Goal: Book appointment/travel/reservation

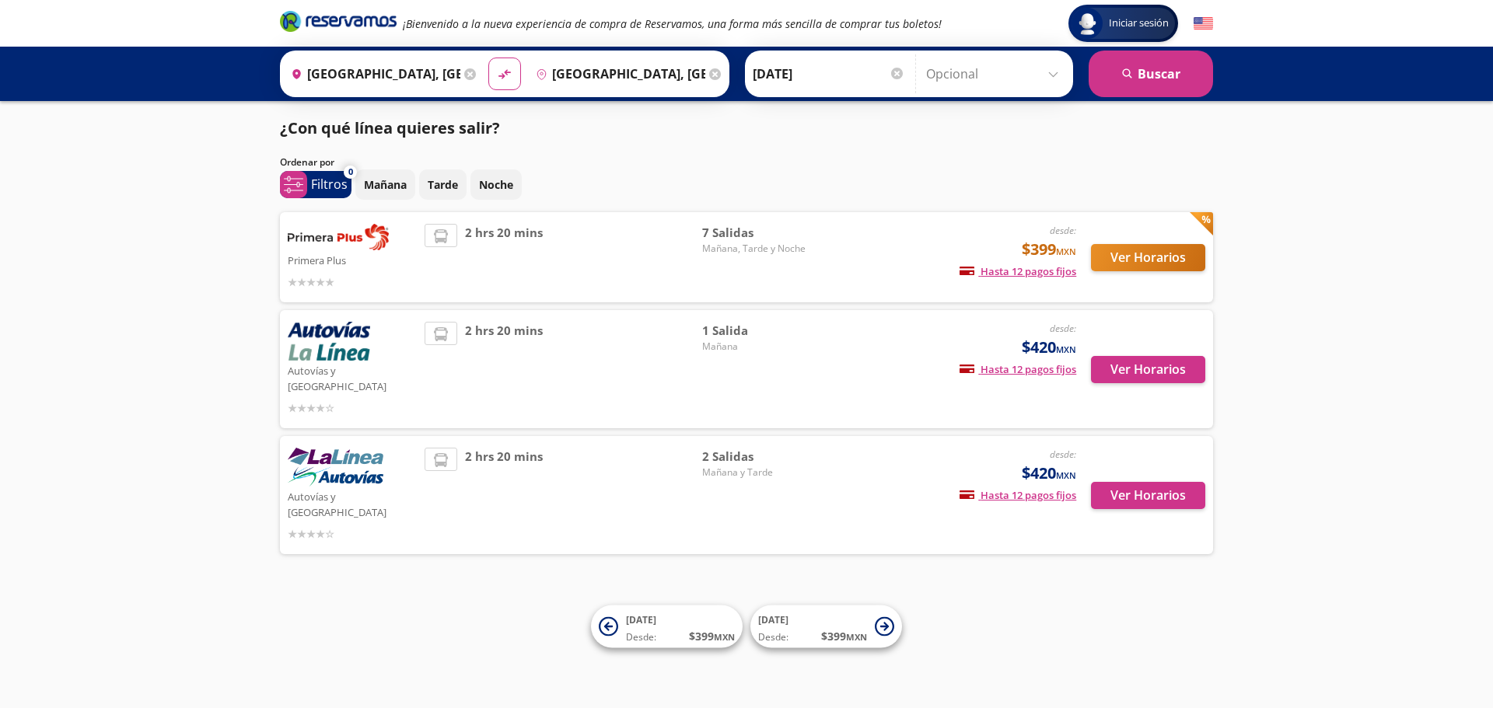
click at [512, 448] on span "2 hrs 20 mins" at bounding box center [504, 495] width 78 height 95
click at [1139, 482] on button "Ver Horarios" at bounding box center [1148, 495] width 114 height 27
click at [1160, 359] on button "Ver Horarios" at bounding box center [1148, 369] width 114 height 27
click at [387, 257] on p "Primera Plus" at bounding box center [352, 259] width 129 height 19
click at [1148, 269] on button "Ver Horarios" at bounding box center [1148, 257] width 114 height 27
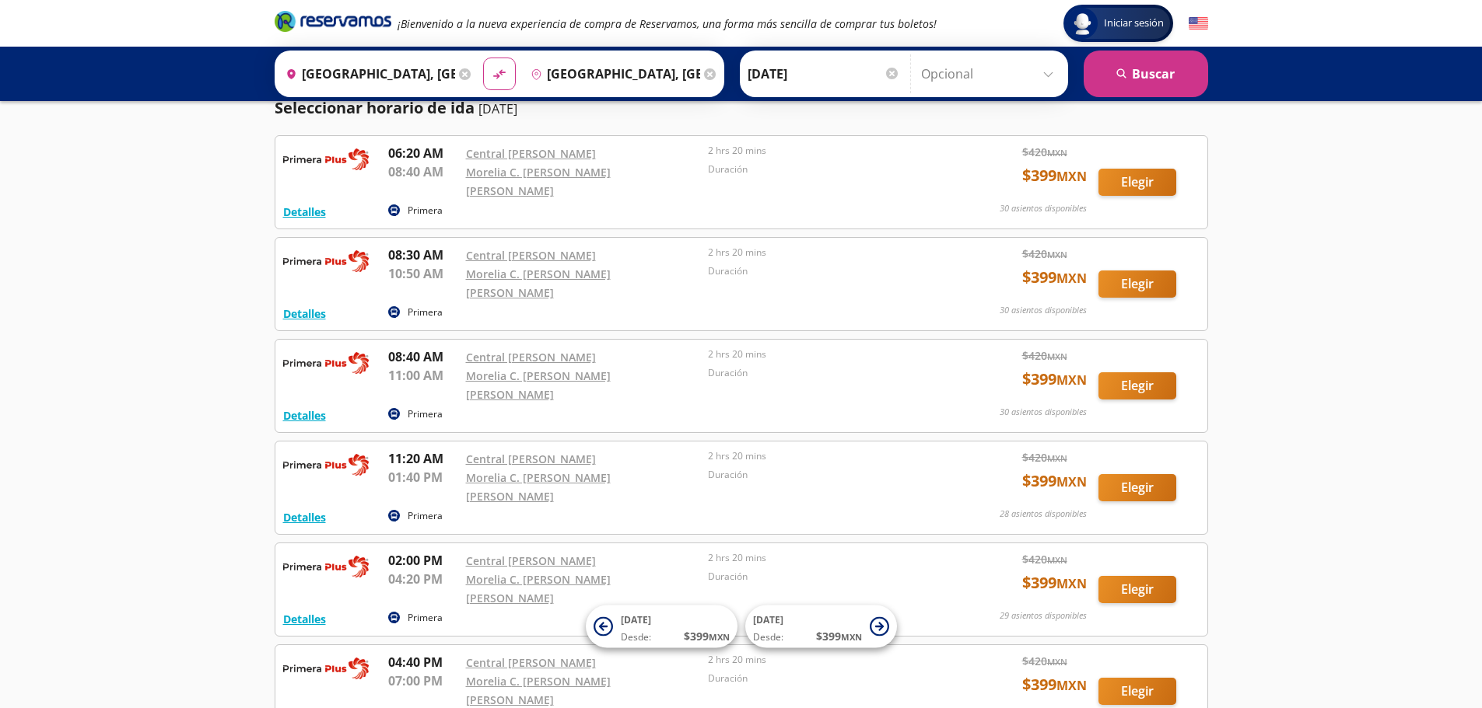
scroll to position [78, 0]
